Goal: Transaction & Acquisition: Obtain resource

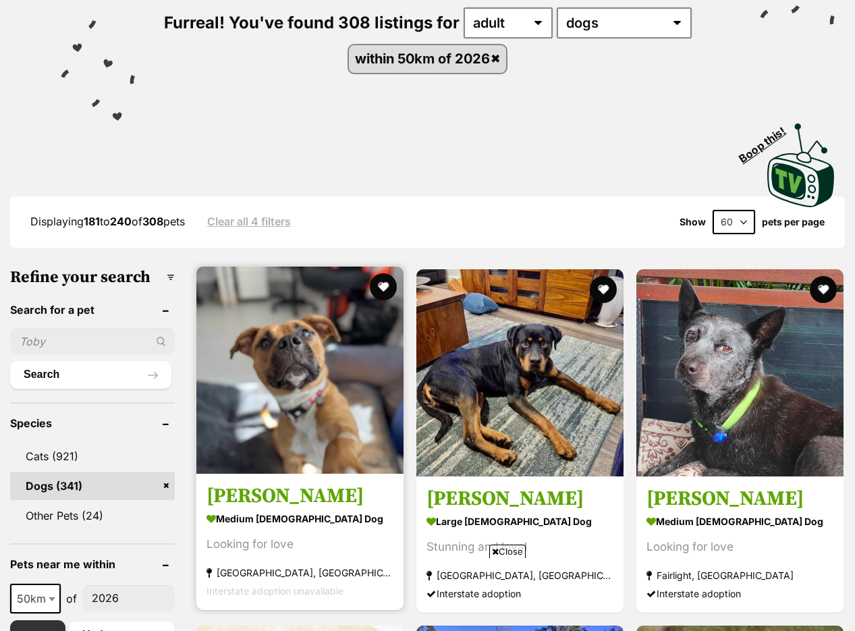
scroll to position [380, 0]
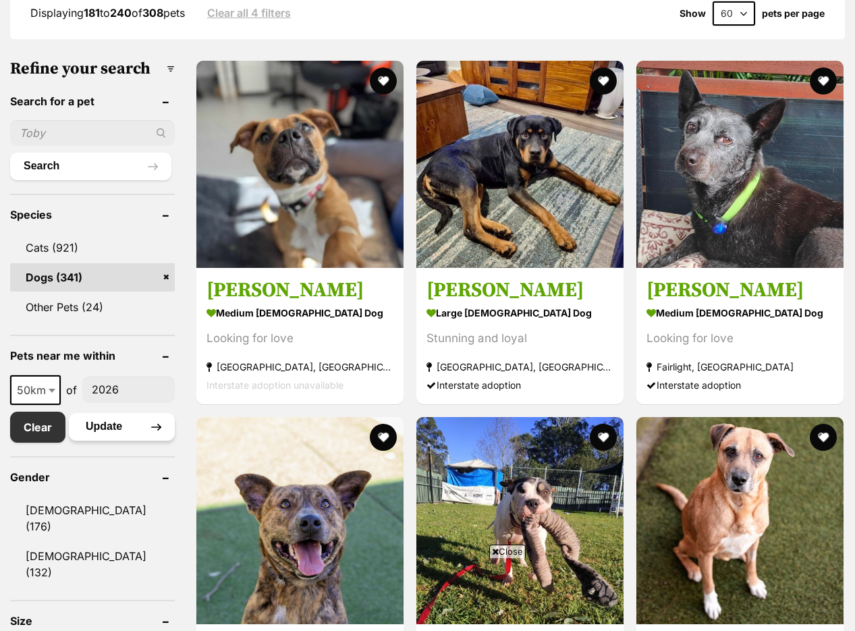
click at [128, 440] on button "Update" at bounding box center [122, 426] width 106 height 27
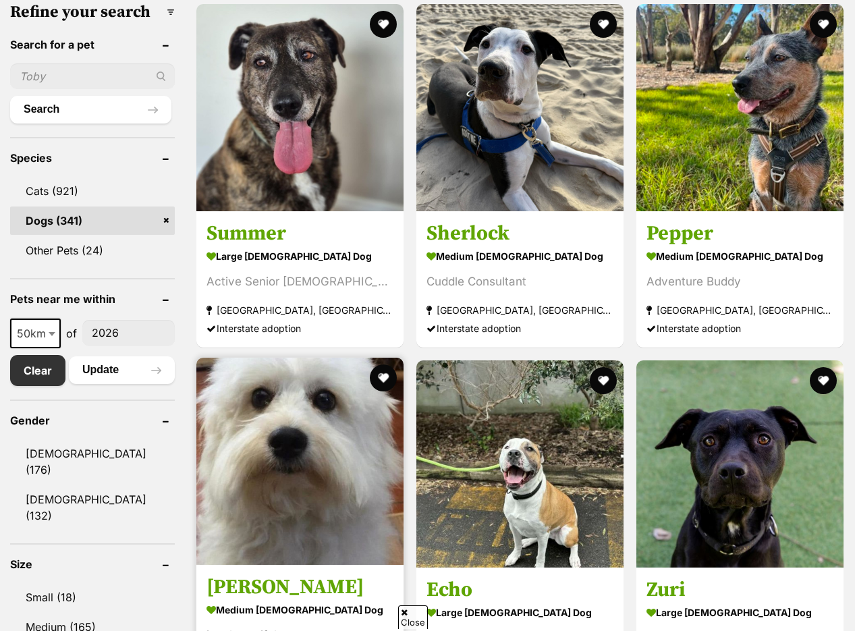
click at [315, 385] on img at bounding box center [299, 461] width 207 height 207
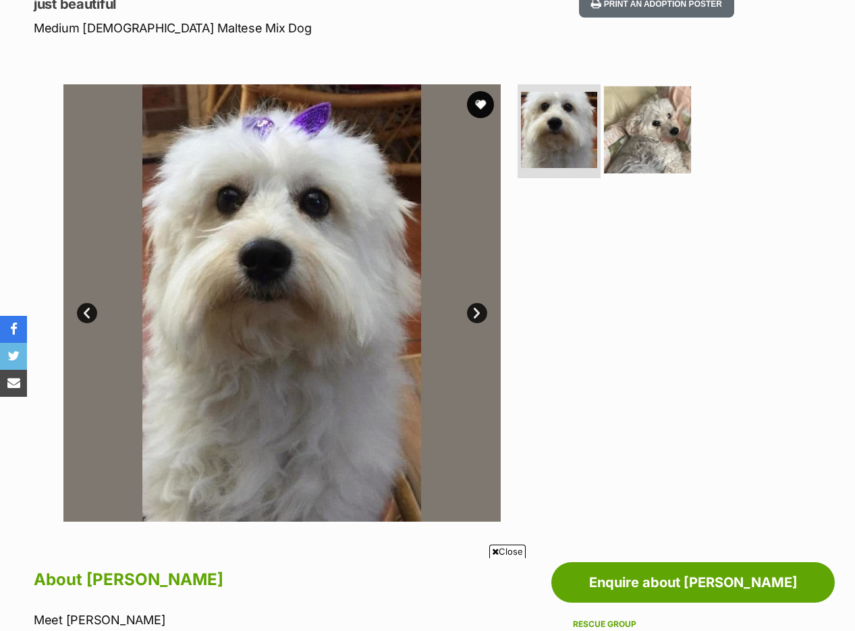
click at [637, 110] on img at bounding box center [647, 129] width 87 height 87
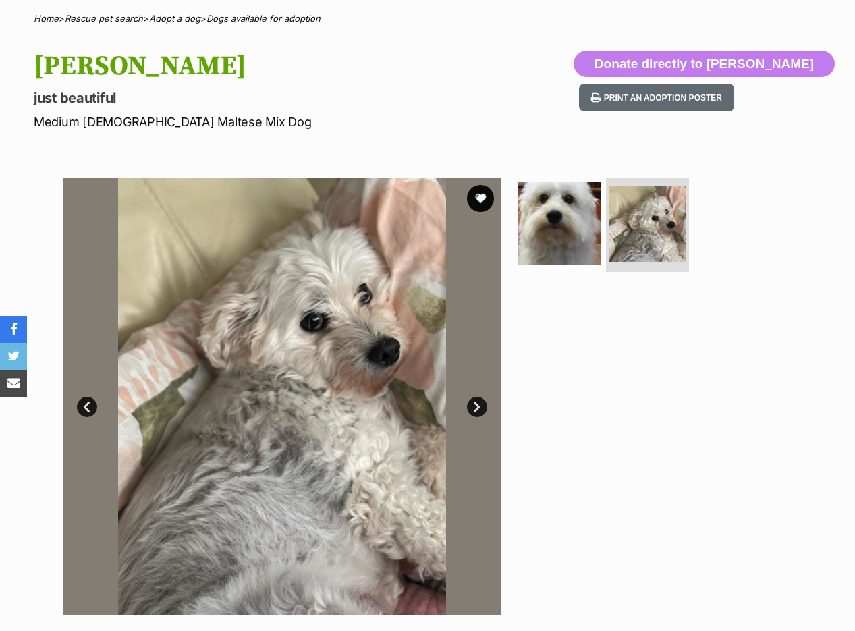
scroll to position [30, 0]
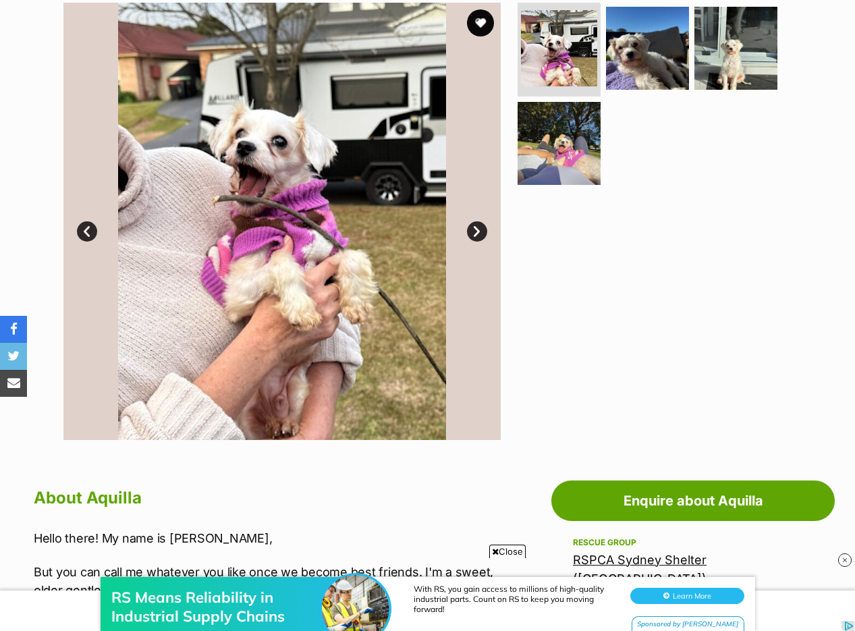
scroll to position [222, 0]
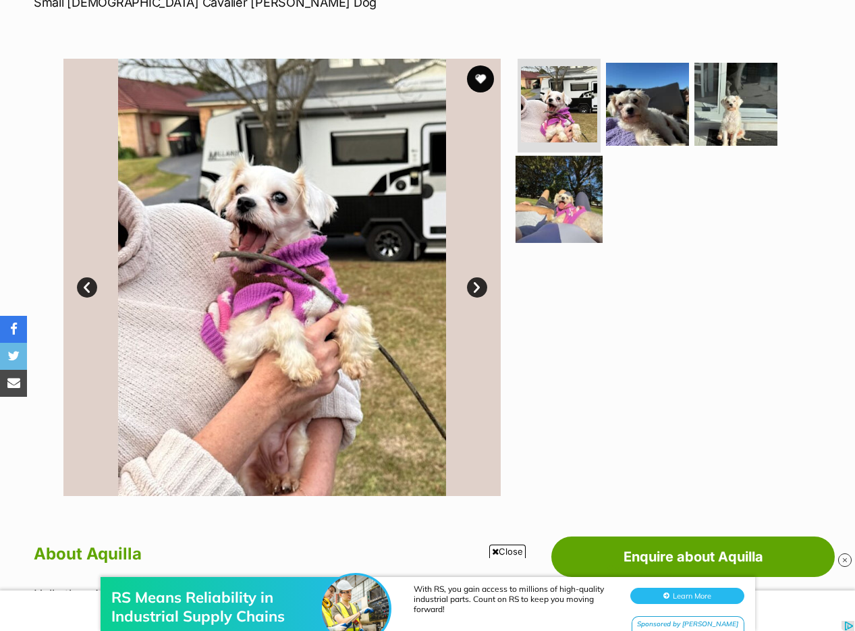
click at [537, 202] on img at bounding box center [559, 199] width 87 height 87
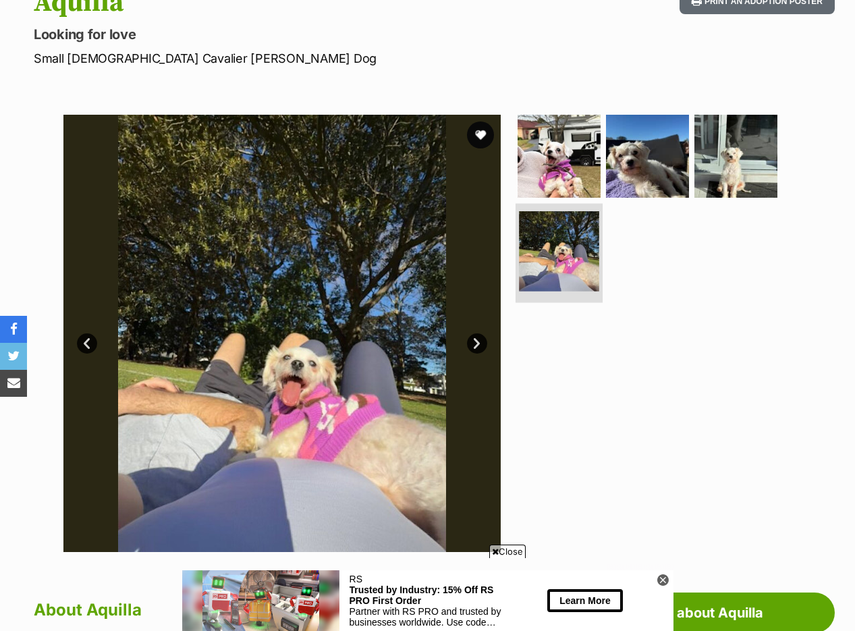
scroll to position [51, 0]
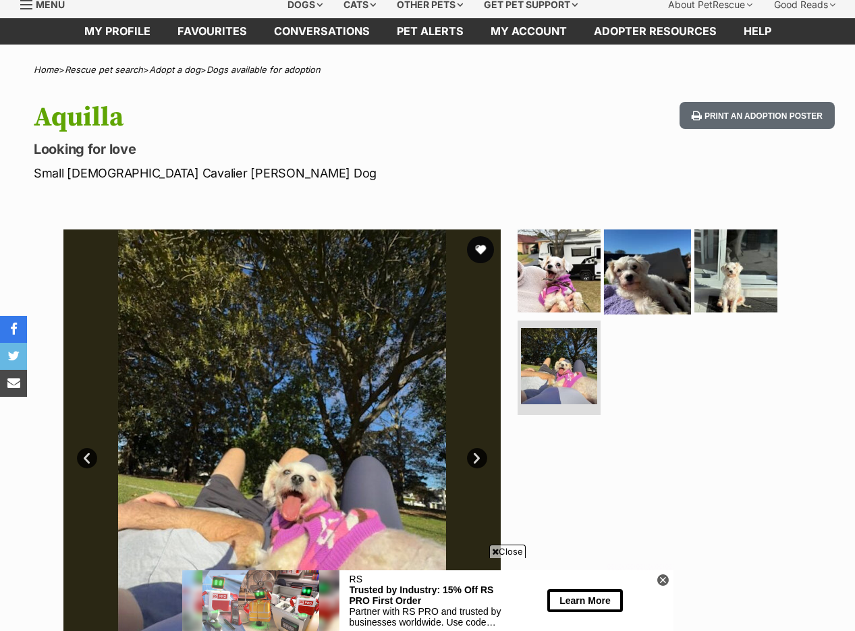
click at [655, 241] on img at bounding box center [647, 270] width 87 height 87
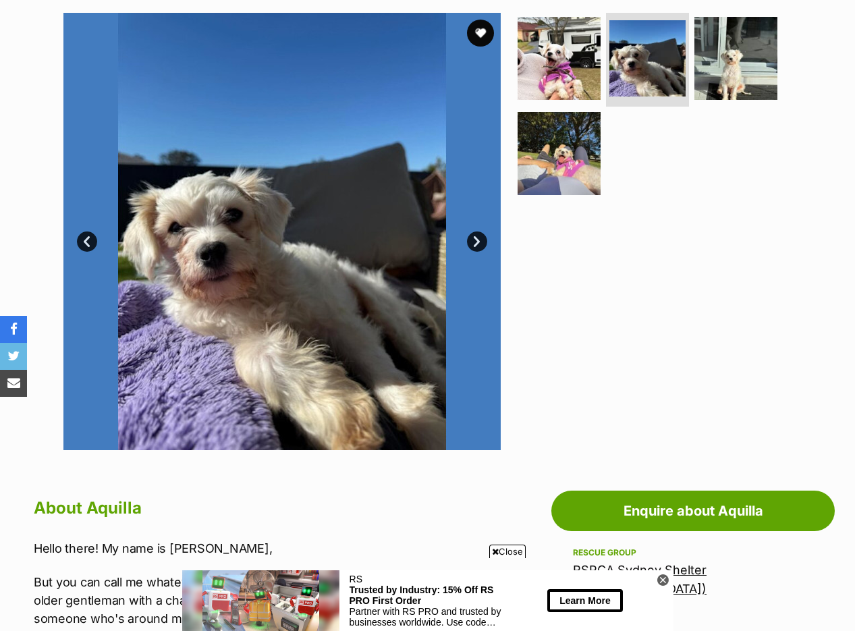
scroll to position [0, 0]
